Goal: Obtain resource: Download file/media

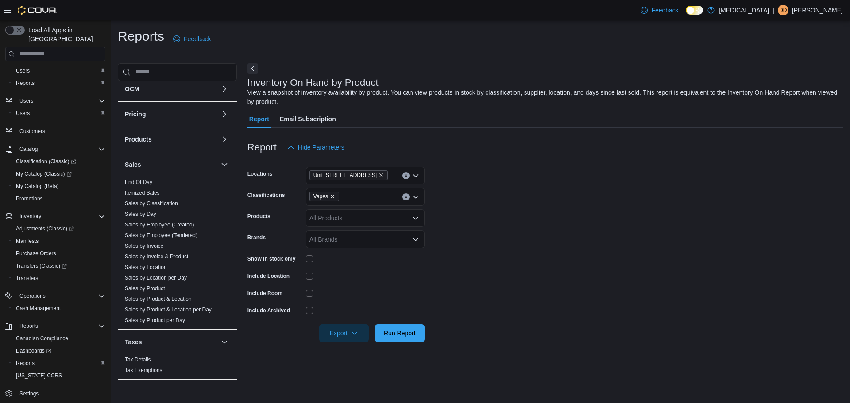
scroll to position [463, 0]
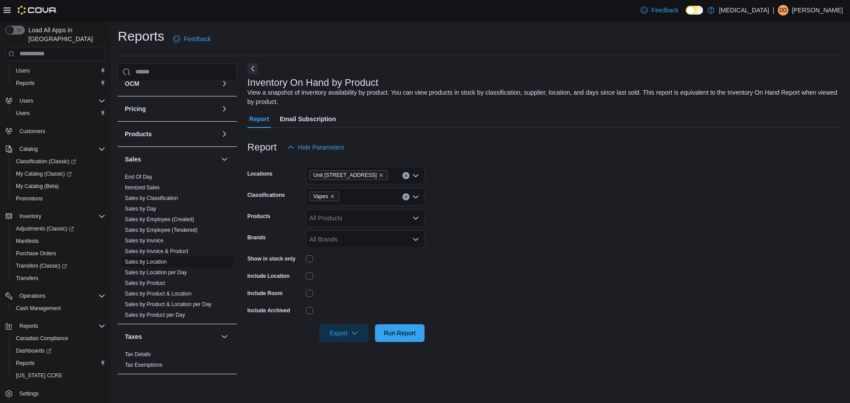
click at [159, 259] on link "Sales by Location" at bounding box center [146, 262] width 42 height 6
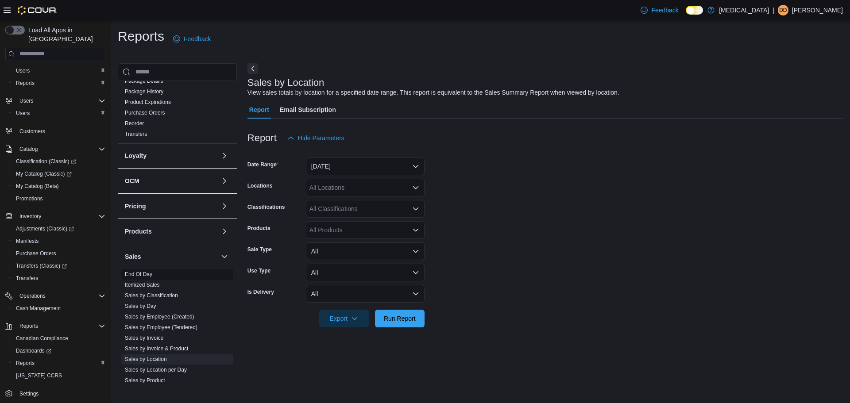
scroll to position [285, 0]
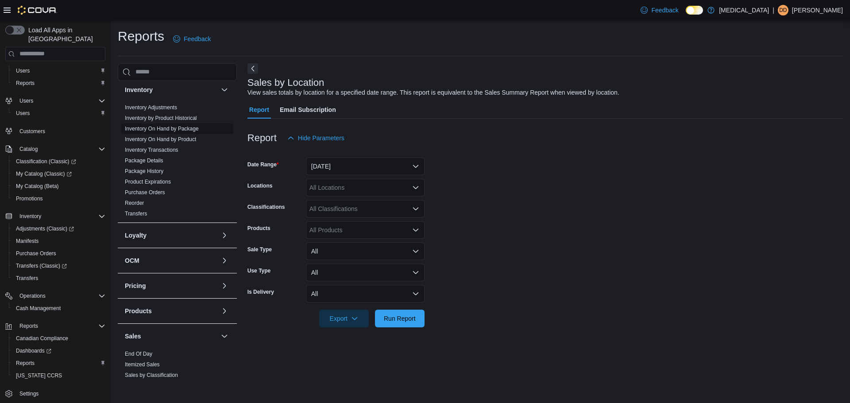
click at [182, 128] on link "Inventory On Hand by Package" at bounding box center [162, 129] width 74 height 6
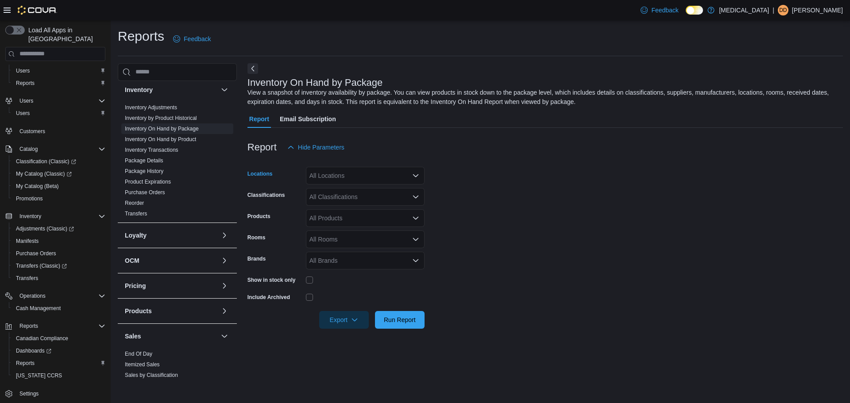
click at [332, 168] on div "All Locations" at bounding box center [365, 176] width 119 height 18
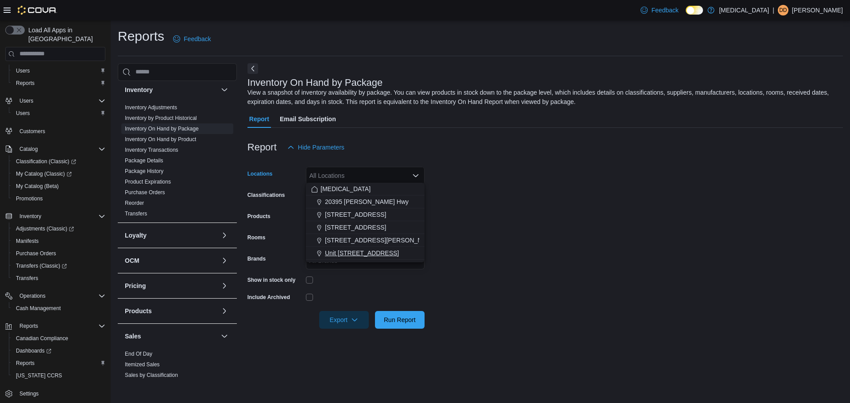
click at [347, 248] on button "Unit [STREET_ADDRESS]" at bounding box center [365, 253] width 119 height 13
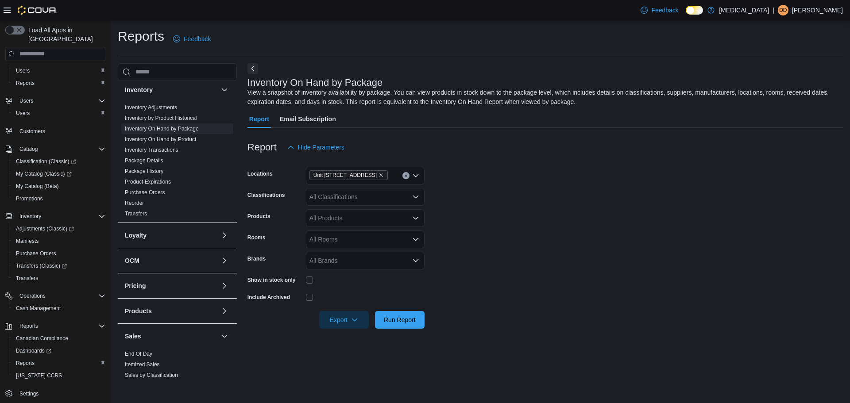
click at [347, 280] on div at bounding box center [365, 280] width 119 height 7
click at [344, 320] on span "Export" at bounding box center [343, 320] width 39 height 18
drag, startPoint x: 350, startPoint y: 332, endPoint x: 359, endPoint y: 333, distance: 8.5
click at [350, 332] on span "Export to Excel" at bounding box center [347, 335] width 40 height 7
